Goal: Task Accomplishment & Management: Manage account settings

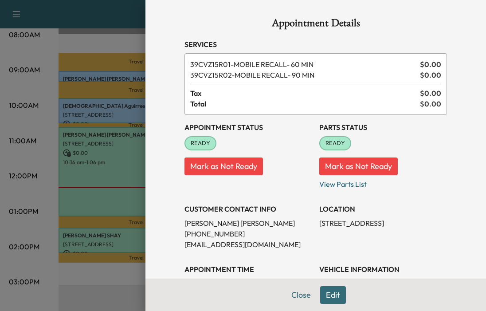
click at [212, 167] on button "Mark as Not Ready" at bounding box center [224, 167] width 79 height 18
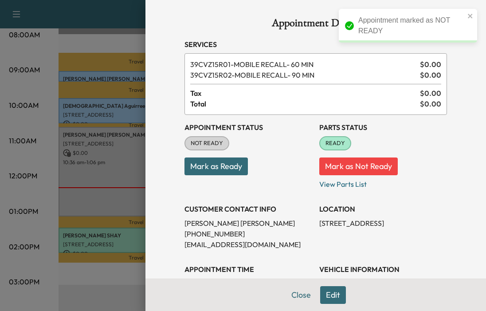
click at [369, 167] on button "Mark as Not Ready" at bounding box center [359, 167] width 79 height 18
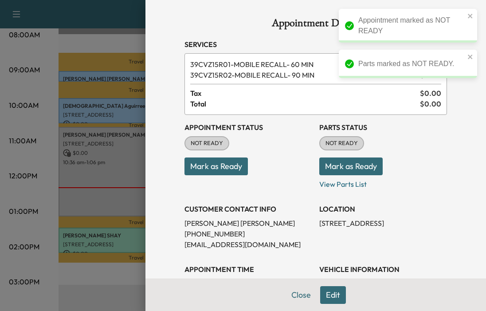
click at [295, 296] on button "Close" at bounding box center [301, 295] width 31 height 18
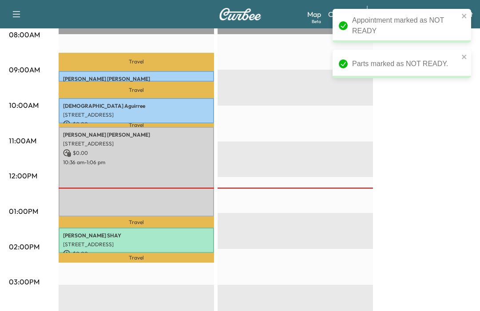
click at [435, 212] on div "BrightDrop Revenue $ 0.00 Work Time 252 mins Transit Time 102 mins Travel [PERS…" at bounding box center [265, 203] width 412 height 666
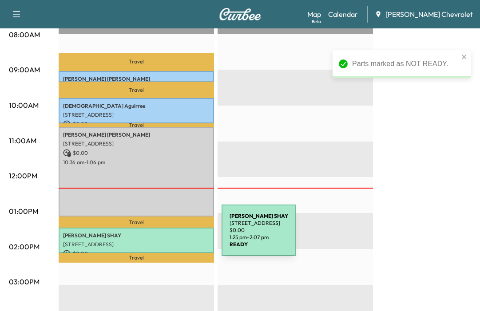
click at [155, 236] on p "[PERSON_NAME]" at bounding box center [136, 235] width 146 height 7
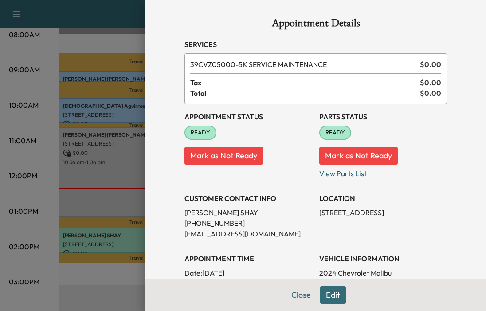
click at [291, 294] on button "Close" at bounding box center [301, 295] width 31 height 18
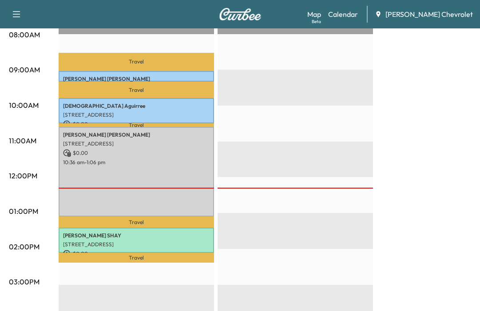
click at [321, 15] on link "Map Beta" at bounding box center [314, 14] width 14 height 11
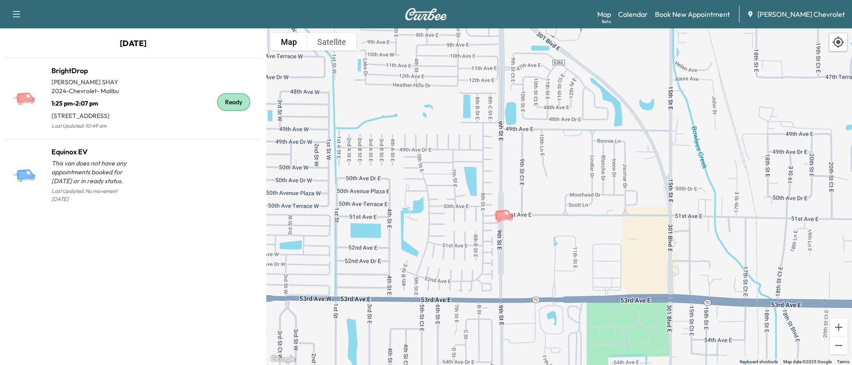
drag, startPoint x: 489, startPoint y: 179, endPoint x: 544, endPoint y: 236, distance: 78.8
click at [486, 236] on div "To activate drag with keyboard, press Alt + Enter. Once in keyboard drag state,…" at bounding box center [559, 196] width 586 height 337
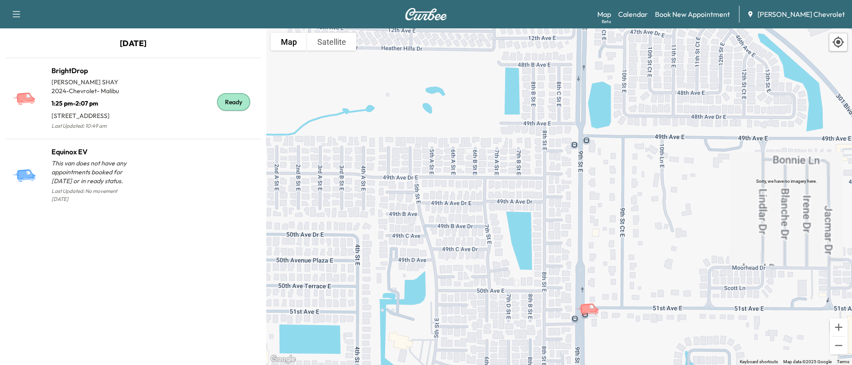
drag, startPoint x: 609, startPoint y: 291, endPoint x: 593, endPoint y: 261, distance: 34.0
click at [486, 262] on div "To activate drag with keyboard, press Alt + Enter. Once in keyboard drag state,…" at bounding box center [559, 196] width 586 height 337
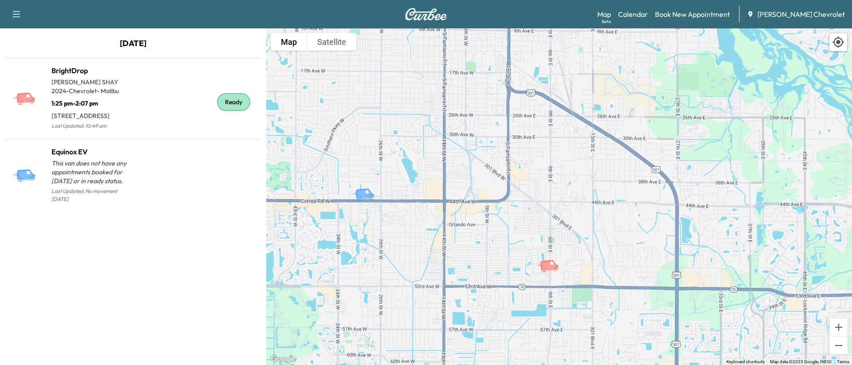
click at [486, 13] on link "Calendar" at bounding box center [633, 14] width 30 height 11
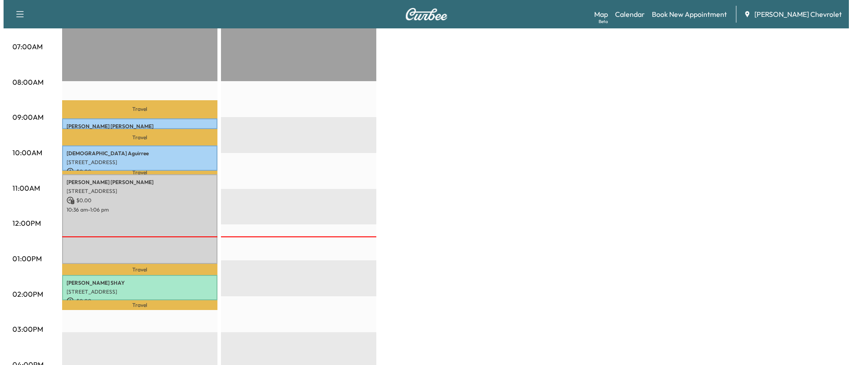
scroll to position [222, 0]
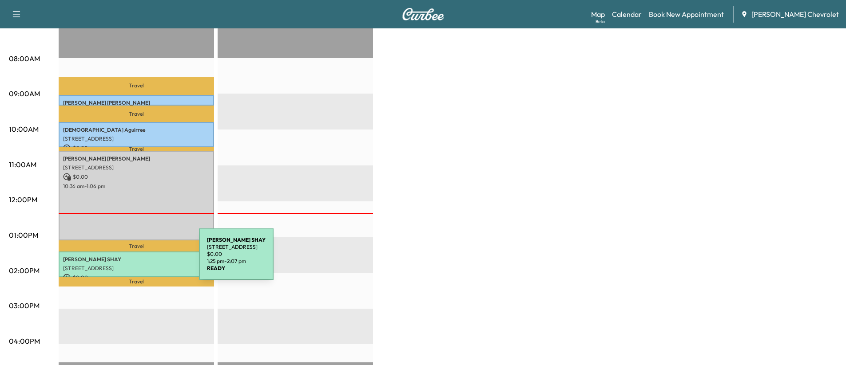
click at [132, 260] on p "[PERSON_NAME]" at bounding box center [136, 259] width 146 height 7
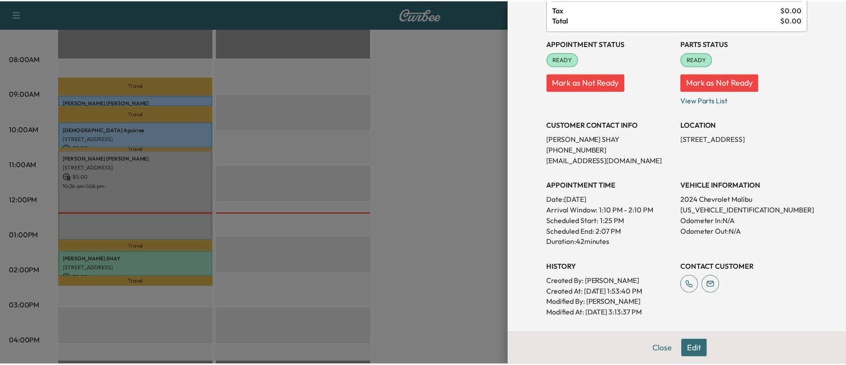
scroll to position [89, 0]
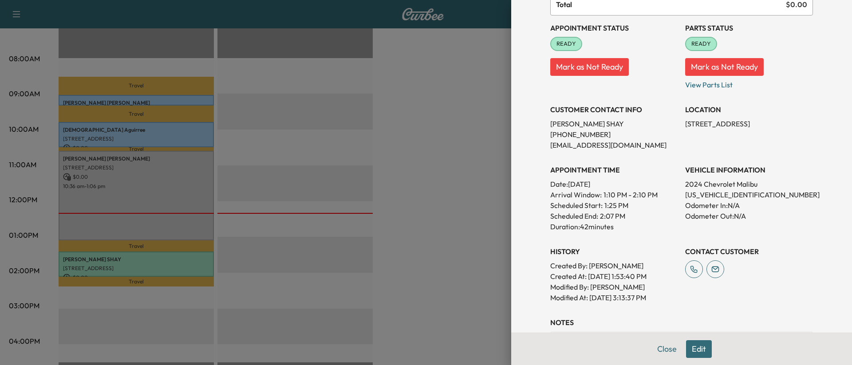
click at [486, 138] on div at bounding box center [426, 182] width 852 height 365
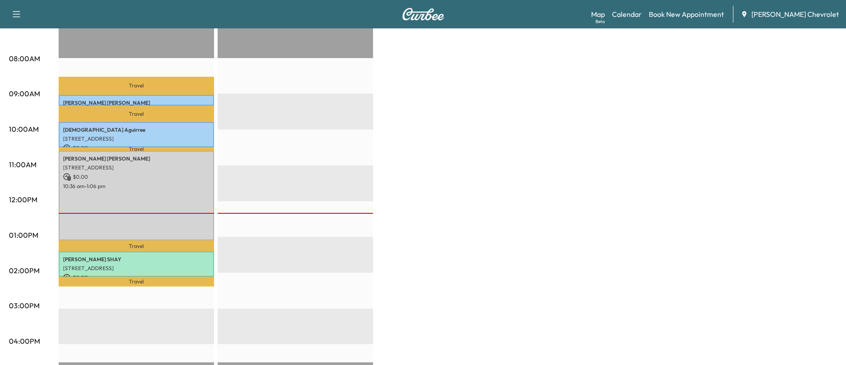
click at [486, 15] on link "Map Beta" at bounding box center [598, 14] width 14 height 11
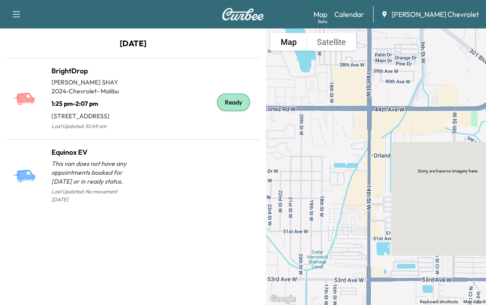
click at [328, 12] on link "Map Beta" at bounding box center [321, 14] width 14 height 11
click at [358, 14] on link "Calendar" at bounding box center [350, 14] width 30 height 11
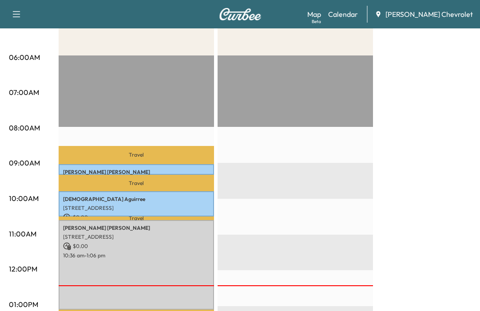
scroll to position [178, 0]
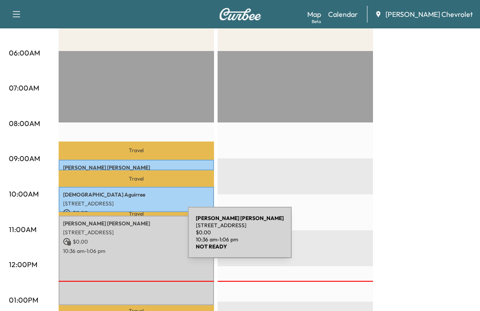
click at [121, 240] on p "$ 0.00" at bounding box center [136, 242] width 146 height 8
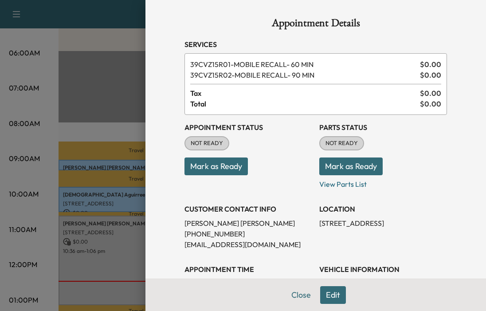
click at [222, 167] on button "Mark as Ready" at bounding box center [216, 167] width 63 height 18
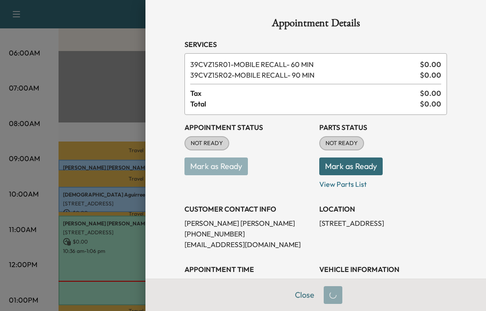
click at [344, 166] on button "Mark as Ready" at bounding box center [351, 167] width 63 height 18
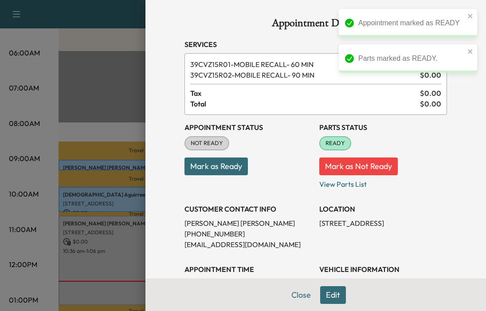
click at [198, 171] on button "Mark as Ready" at bounding box center [216, 167] width 63 height 18
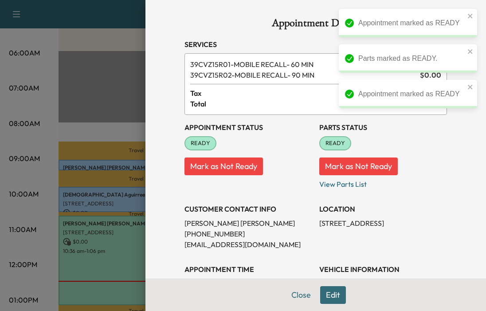
click at [300, 293] on button "Close" at bounding box center [301, 295] width 31 height 18
